Goal: Transaction & Acquisition: Register for event/course

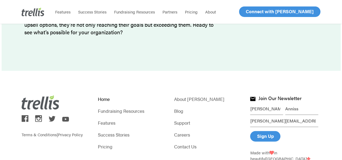
scroll to position [1727, 0]
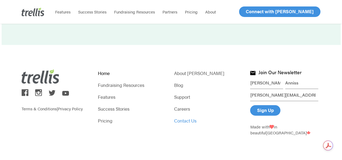
click at [182, 123] on link "Contact Us" at bounding box center [209, 121] width 70 height 8
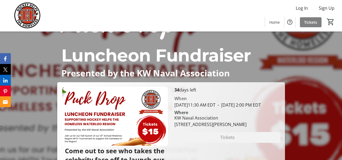
scroll to position [54, 0]
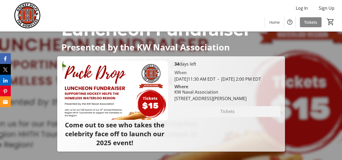
click at [310, 21] on span "Tickets" at bounding box center [310, 22] width 13 height 6
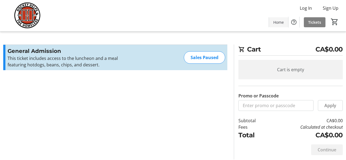
click at [278, 22] on span "Home" at bounding box center [279, 22] width 11 height 6
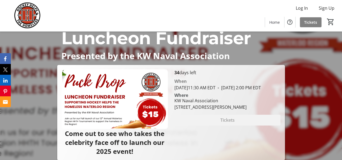
scroll to position [54, 0]
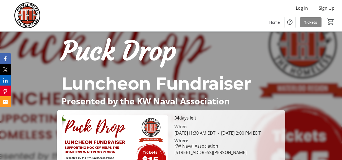
click at [312, 24] on span "Tickets" at bounding box center [310, 22] width 13 height 6
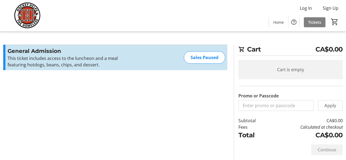
click at [36, 15] on img at bounding box center [27, 15] width 48 height 27
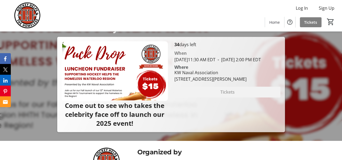
scroll to position [81, 0]
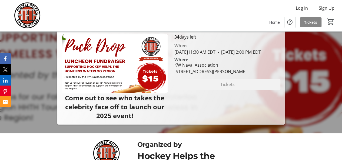
click at [311, 18] on span at bounding box center [311, 22] width 22 height 13
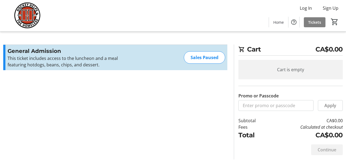
click at [36, 16] on img at bounding box center [27, 15] width 48 height 27
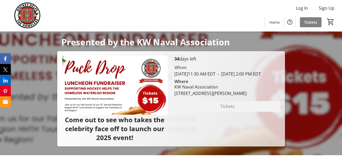
scroll to position [81, 0]
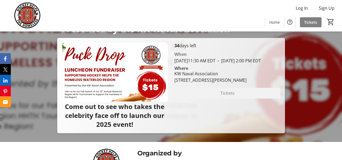
scroll to position [81, 0]
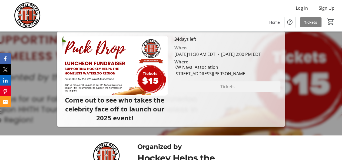
scroll to position [81, 0]
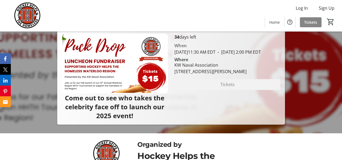
click at [313, 22] on span "Tickets" at bounding box center [310, 22] width 13 height 6
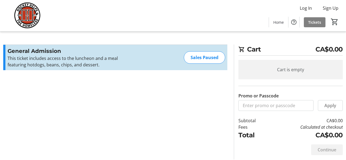
click at [32, 15] on img at bounding box center [27, 15] width 48 height 27
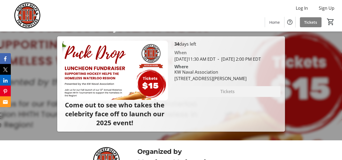
scroll to position [108, 0]
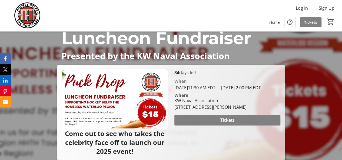
scroll to position [54, 0]
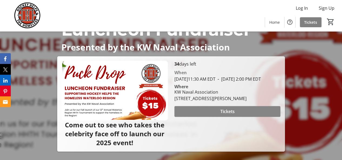
click at [231, 115] on span "Tickets" at bounding box center [227, 111] width 14 height 6
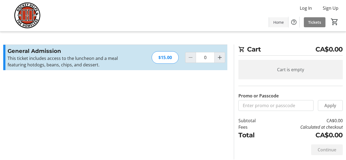
click at [272, 19] on span at bounding box center [278, 22] width 19 height 13
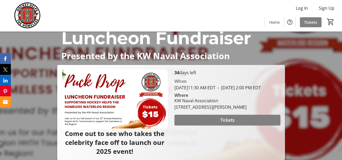
scroll to position [54, 0]
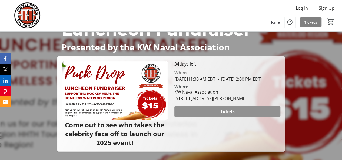
click at [229, 115] on span "Tickets" at bounding box center [227, 111] width 14 height 6
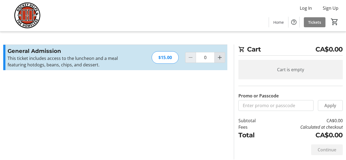
click at [217, 59] on mat-icon "Increment by one" at bounding box center [220, 57] width 6 height 6
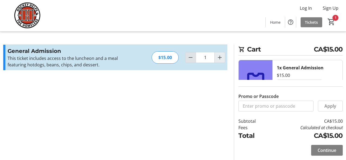
click at [190, 59] on mat-icon "Decrement by one" at bounding box center [191, 57] width 6 height 6
type input "0"
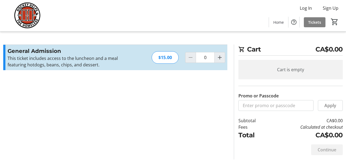
click at [34, 14] on img at bounding box center [27, 15] width 48 height 27
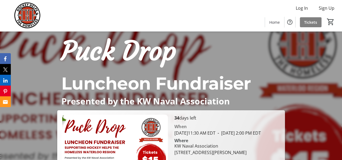
click at [194, 3] on div "Log In Sign Up Home Tickets 0" at bounding box center [171, 15] width 342 height 31
click at [18, 15] on img at bounding box center [27, 15] width 48 height 27
